Goal: Contribute content

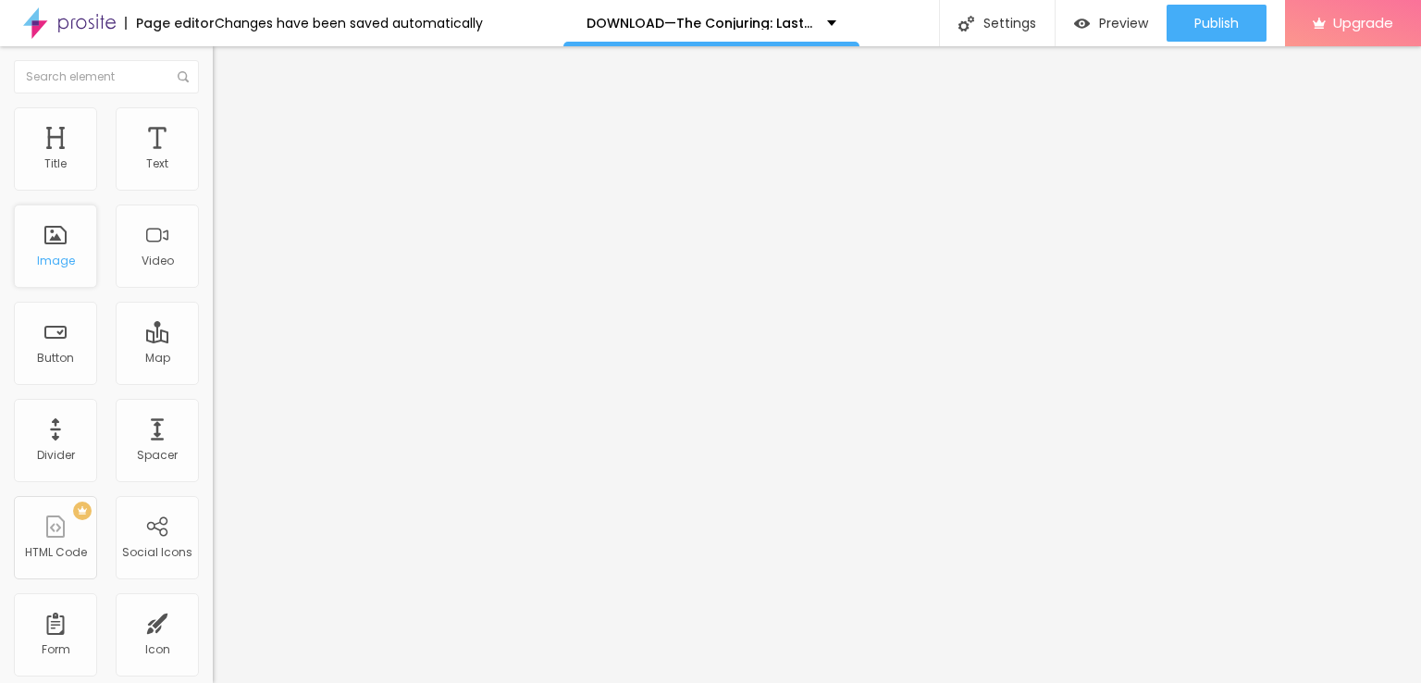
click at [54, 256] on div "Image" at bounding box center [56, 260] width 38 height 13
click at [56, 254] on div "Image" at bounding box center [56, 260] width 38 height 13
click at [213, 157] on div "Add image" at bounding box center [319, 150] width 213 height 13
click at [213, 159] on span "Add image" at bounding box center [251, 151] width 76 height 16
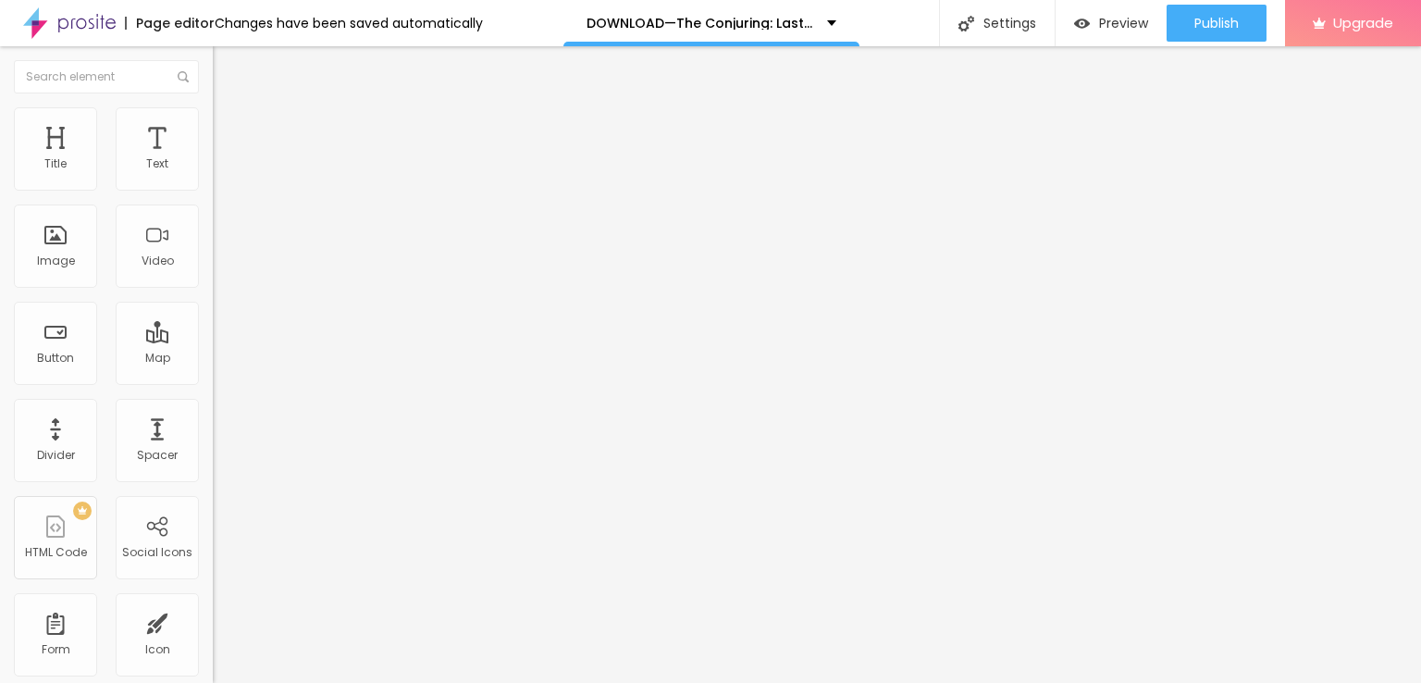
click at [213, 174] on input "Click me" at bounding box center [324, 164] width 222 height 19
paste input "LICK HERE ▶️ The Conjuring: Last Rites [2025] ]"
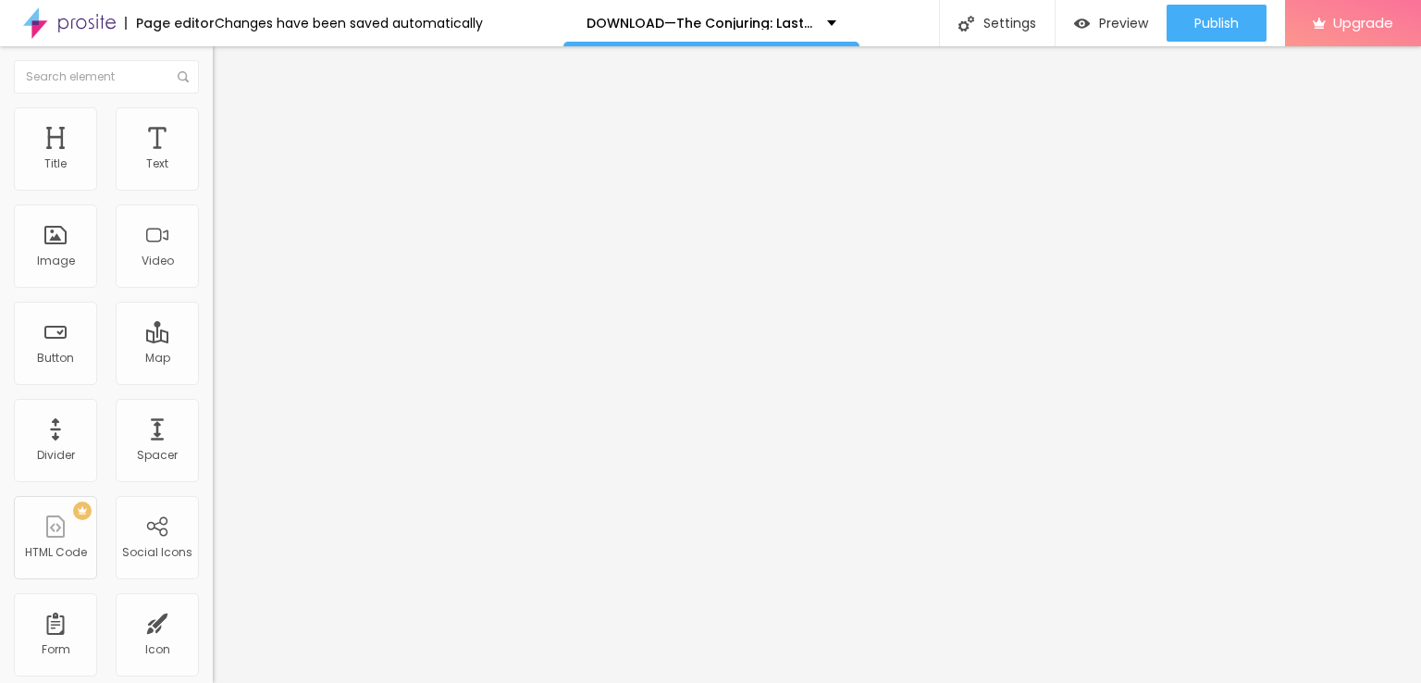
scroll to position [0, 96]
type input "CLICK HERE ▶️ The Conjuring: Last Rites [2025] ]"
click at [213, 371] on input "https://" at bounding box center [324, 372] width 222 height 19
click at [213, 381] on input "https://" at bounding box center [324, 372] width 222 height 19
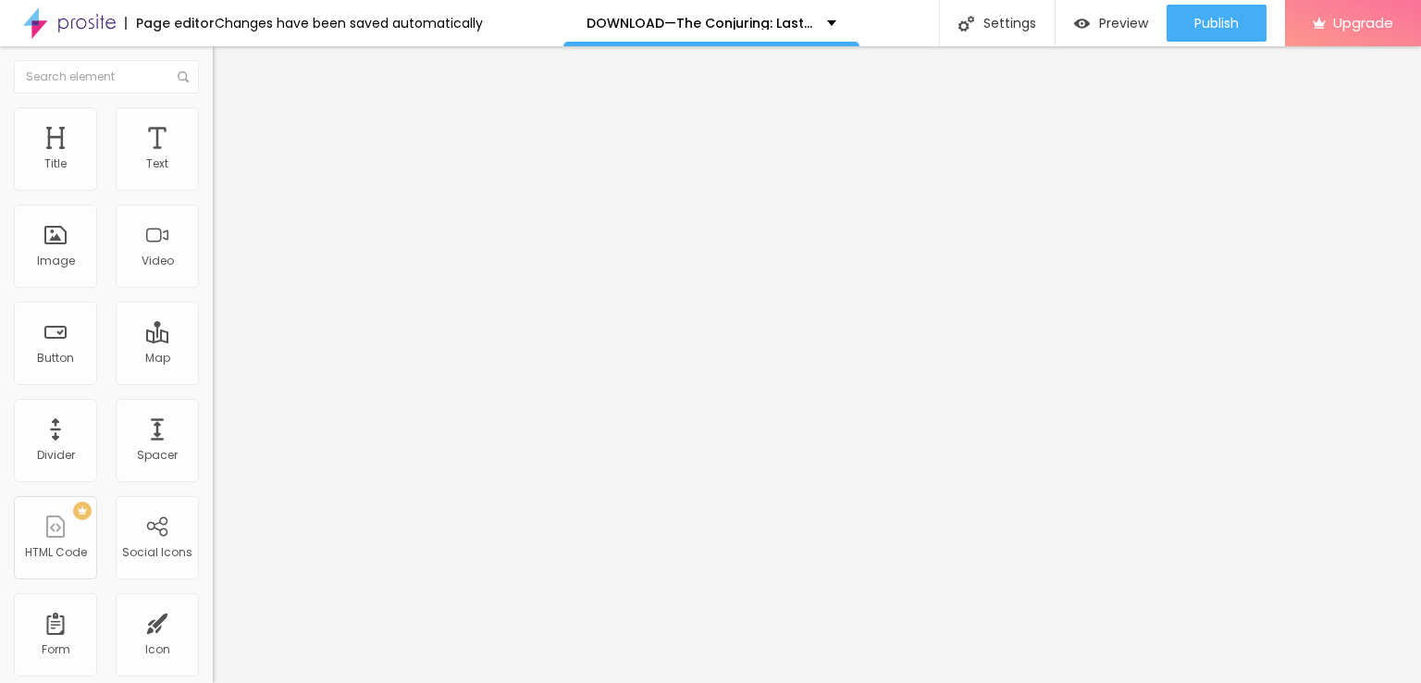
paste input "[DOMAIN_NAME]/en/movie/1038392/pro"
type input "[URL][DOMAIN_NAME]"
click at [213, 221] on img at bounding box center [219, 214] width 13 height 13
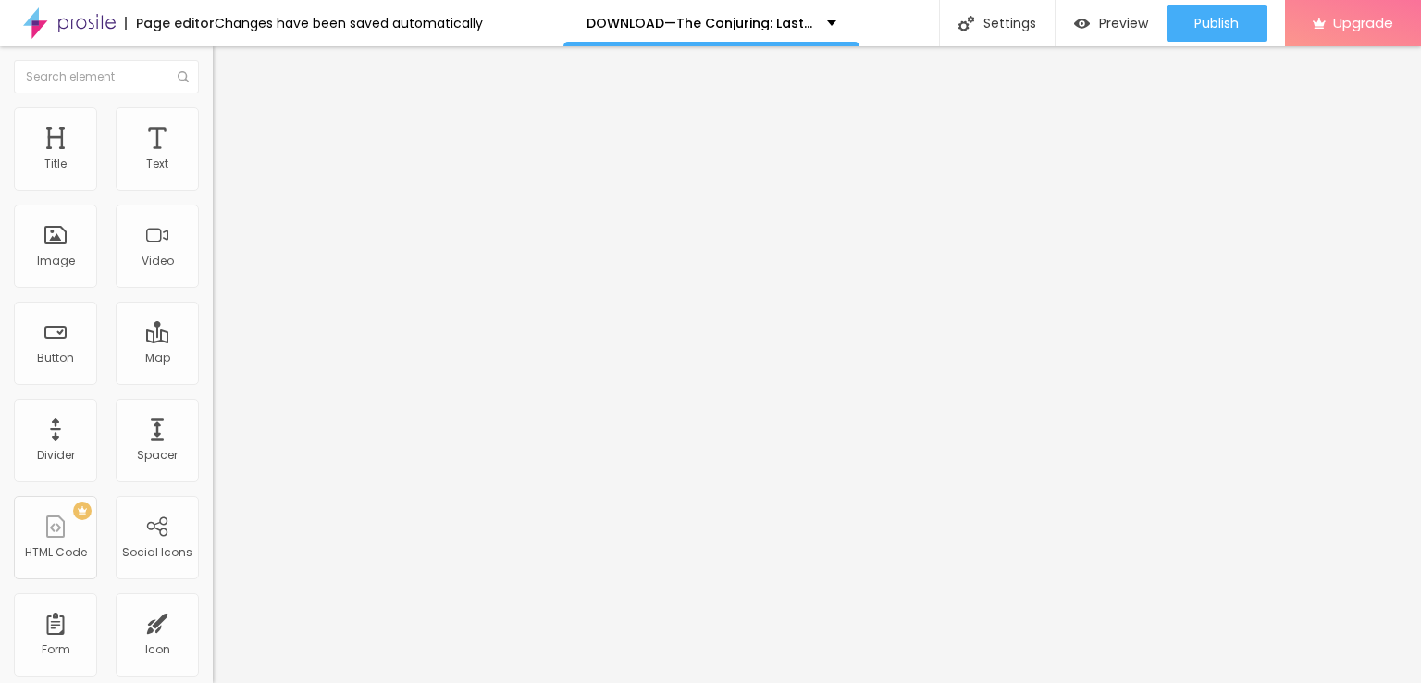
click at [227, 64] on img "button" at bounding box center [234, 67] width 15 height 15
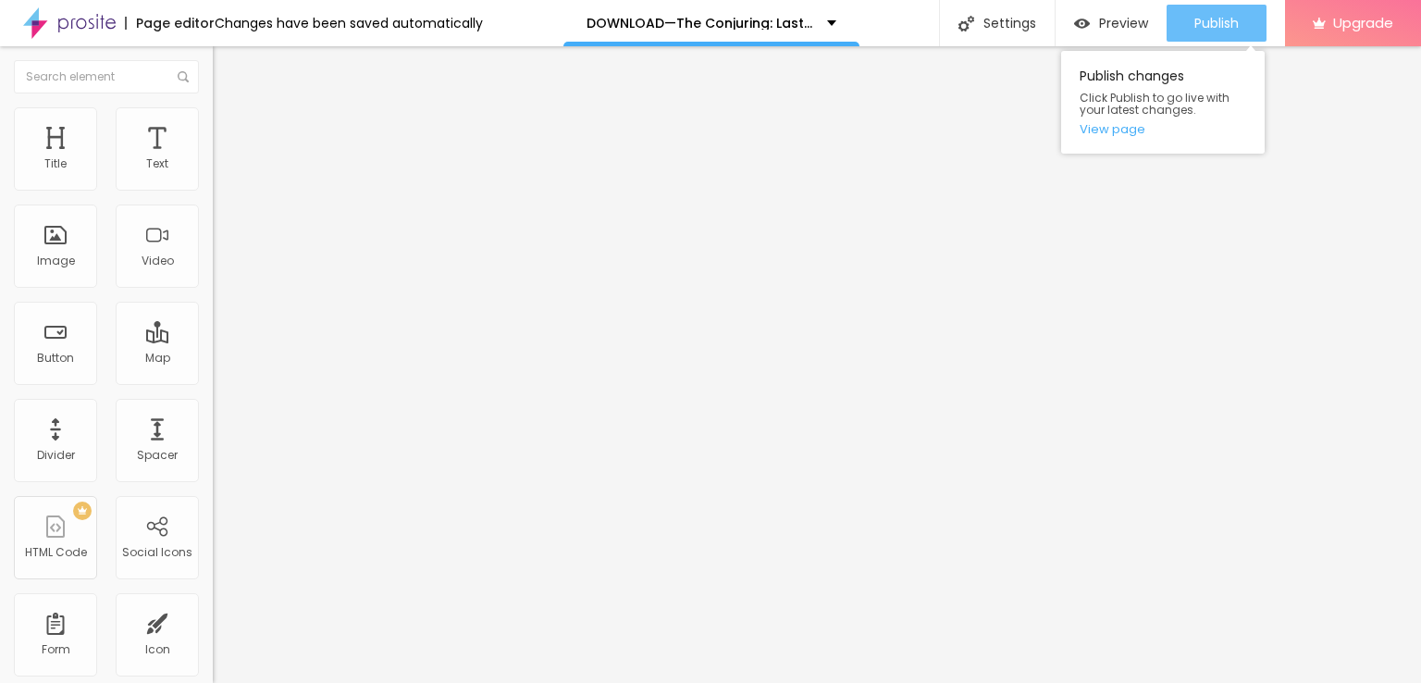
click at [1229, 16] on span "Publish" at bounding box center [1217, 23] width 44 height 15
click at [1110, 132] on link "View page" at bounding box center [1163, 129] width 167 height 12
